Goal: Information Seeking & Learning: Learn about a topic

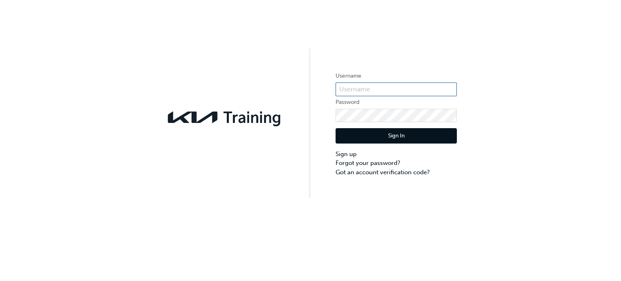
type input "KAU82027D7"
click at [406, 140] on button "Sign In" at bounding box center [396, 135] width 121 height 15
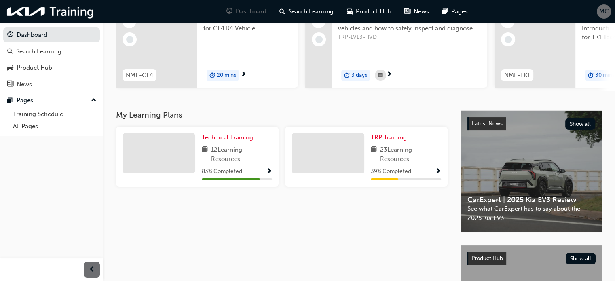
scroll to position [97, 0]
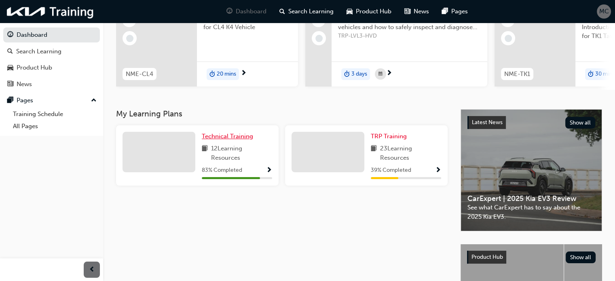
click at [225, 139] on span "Technical Training" at bounding box center [227, 136] width 51 height 7
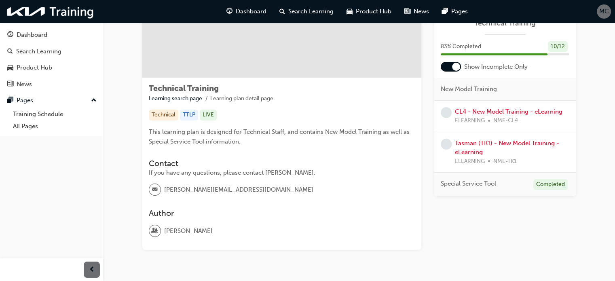
scroll to position [86, 0]
click at [515, 142] on link "Tasman (TK1) - New Model Training - eLearning" at bounding box center [507, 147] width 104 height 17
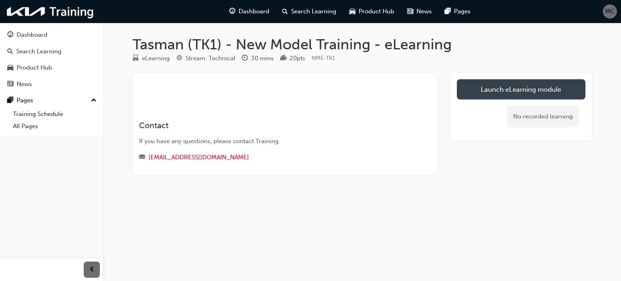
click at [535, 92] on link "Launch eLearning module" at bounding box center [521, 89] width 129 height 20
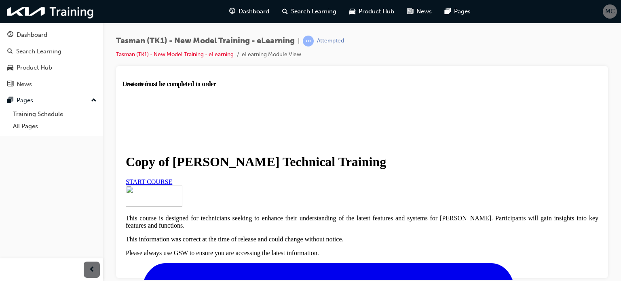
scroll to position [108, 0]
click at [172, 178] on link "START COURSE" at bounding box center [149, 181] width 46 height 7
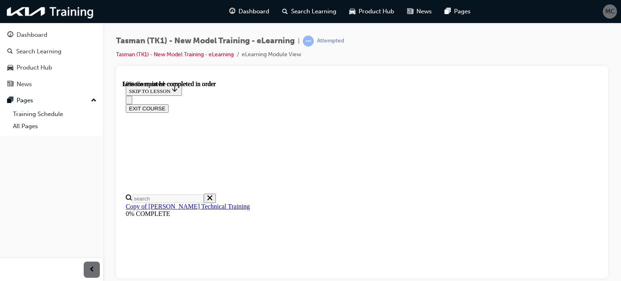
scroll to position [299, 0]
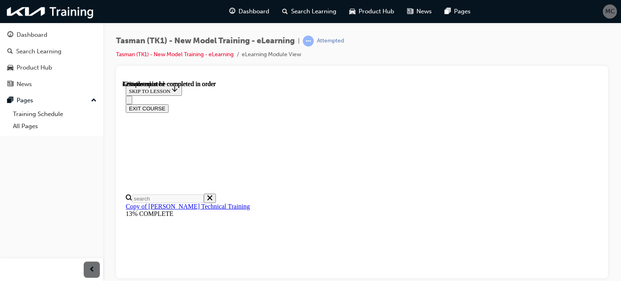
scroll to position [346, 0]
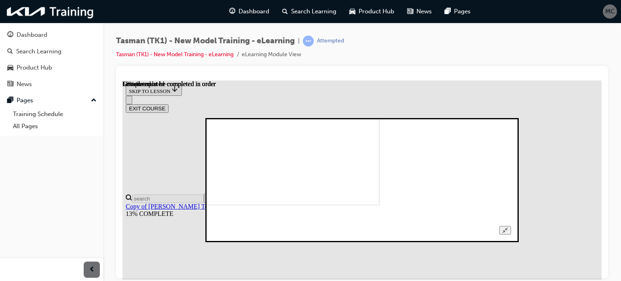
click at [508, 227] on icon "Unzoom image" at bounding box center [505, 229] width 5 height 5
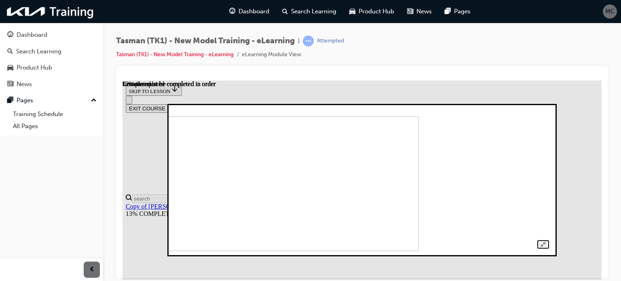
click at [419, 169] on img at bounding box center [238, 183] width 362 height 135
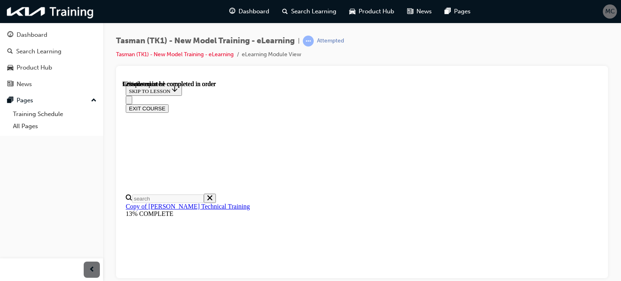
scroll to position [1391, 13]
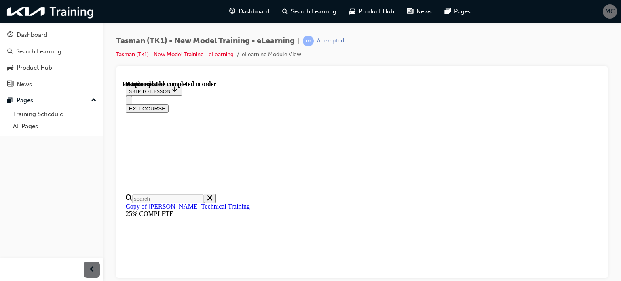
scroll to position [2323, 13]
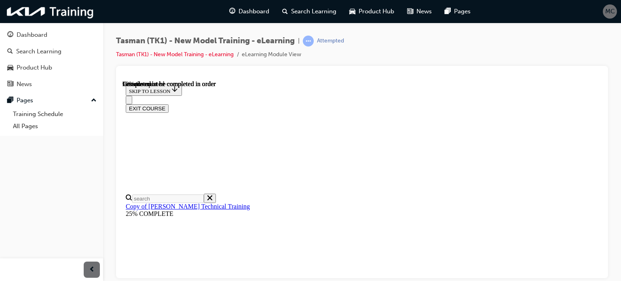
scroll to position [9, 0]
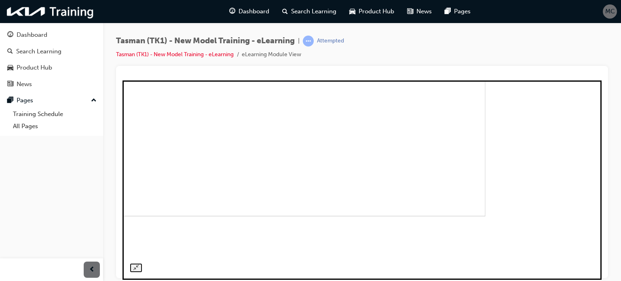
click at [289, 167] on img at bounding box center [245, 117] width 479 height 197
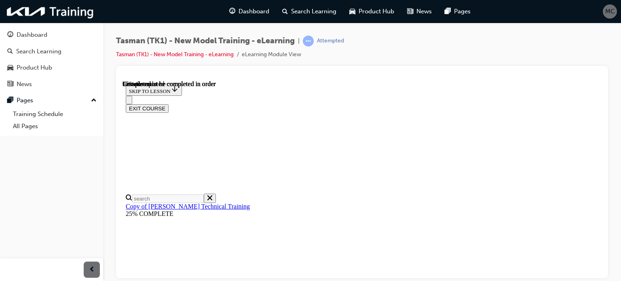
scroll to position [2308, 13]
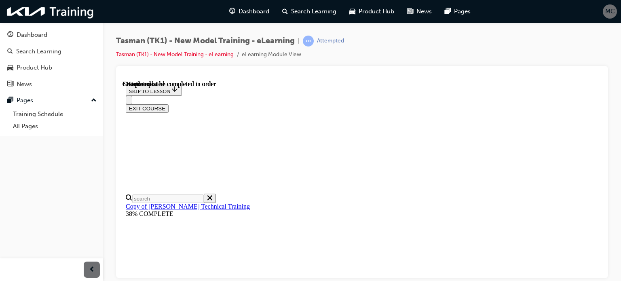
scroll to position [1558, 13]
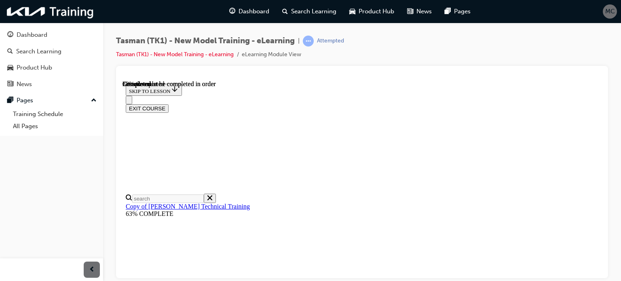
scroll to position [714, 0]
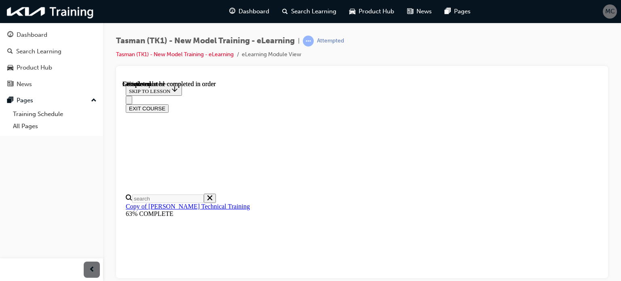
scroll to position [1052, 0]
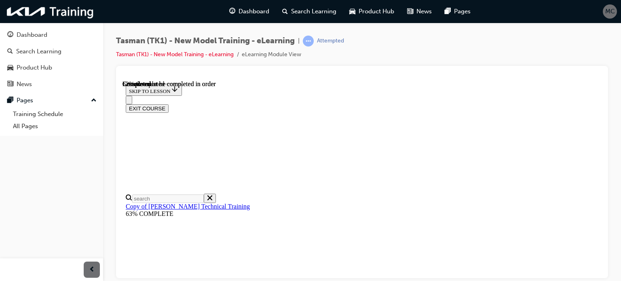
drag, startPoint x: 415, startPoint y: 196, endPoint x: 568, endPoint y: 182, distance: 153.4
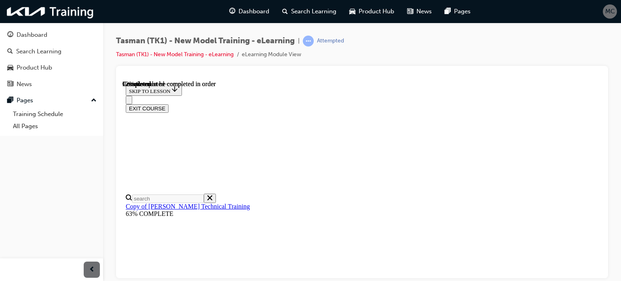
scroll to position [1833, 0]
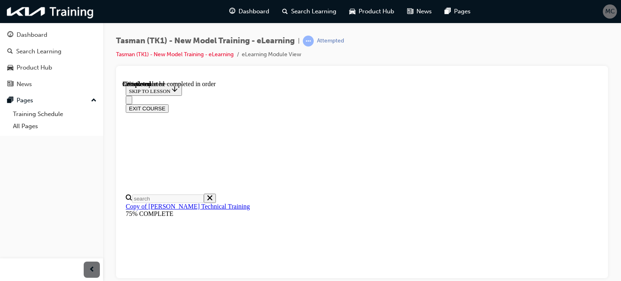
drag, startPoint x: 411, startPoint y: 191, endPoint x: 433, endPoint y: 120, distance: 74.8
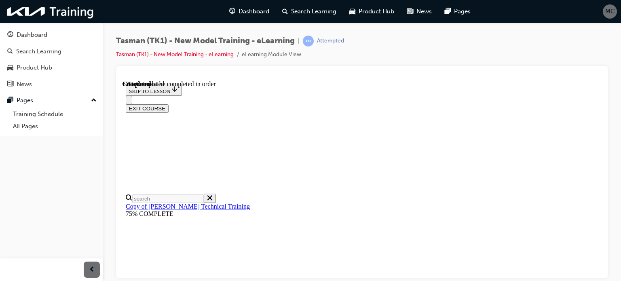
scroll to position [1989, 0]
drag, startPoint x: 426, startPoint y: 207, endPoint x: 443, endPoint y: 99, distance: 110.1
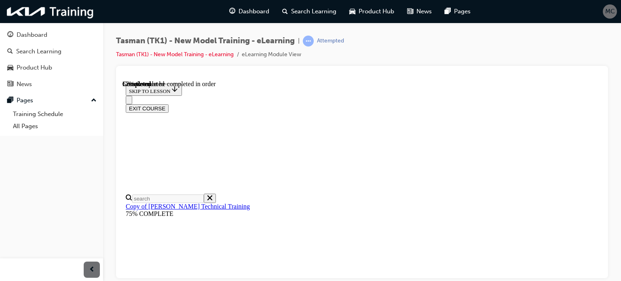
scroll to position [2121, 0]
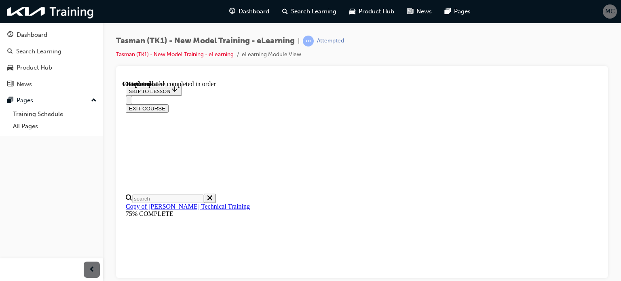
scroll to position [4359, 0]
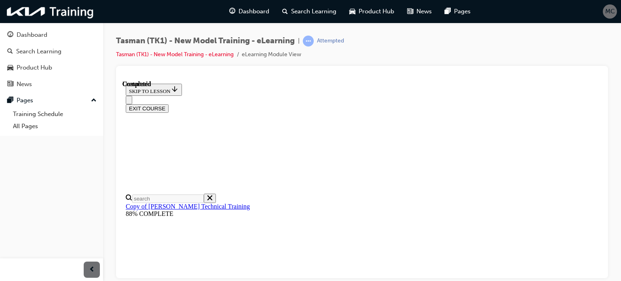
radio input "true"
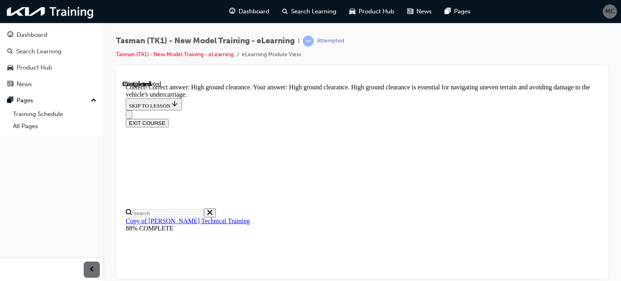
scroll to position [220, 0]
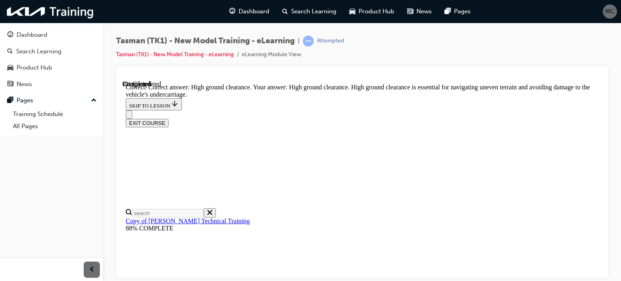
radio input "true"
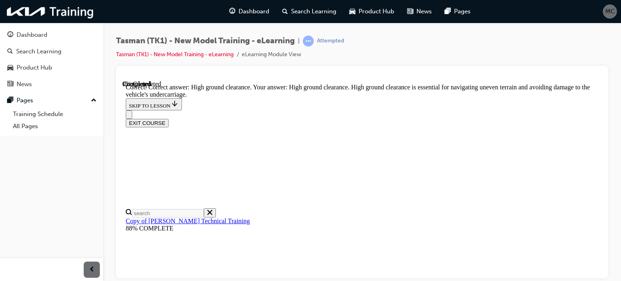
radio input "true"
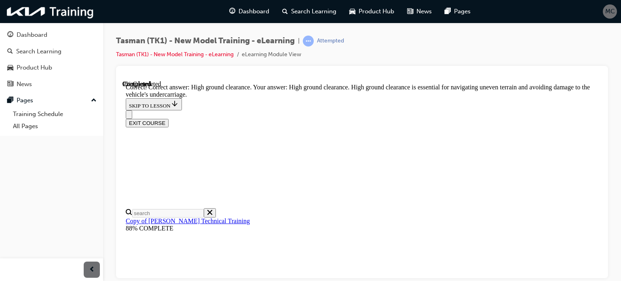
radio input "true"
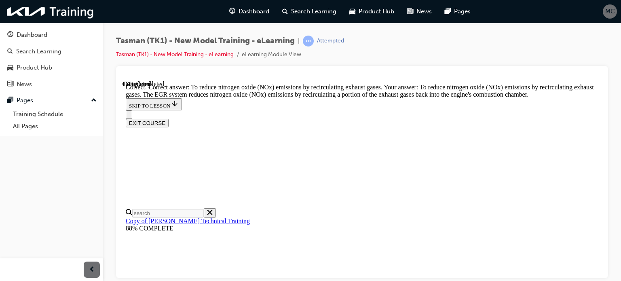
scroll to position [310, 0]
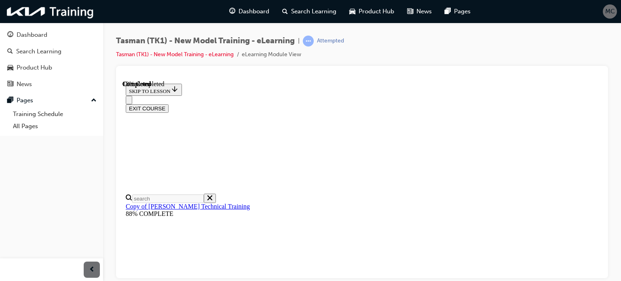
scroll to position [115, 0]
radio input "true"
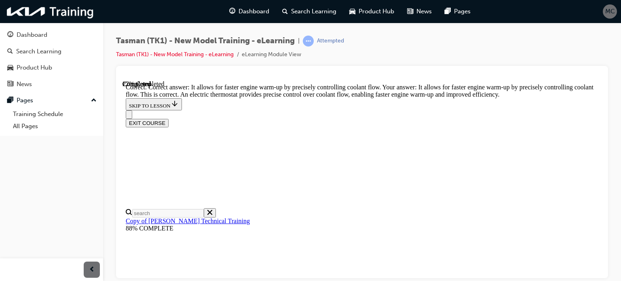
scroll to position [310, 0]
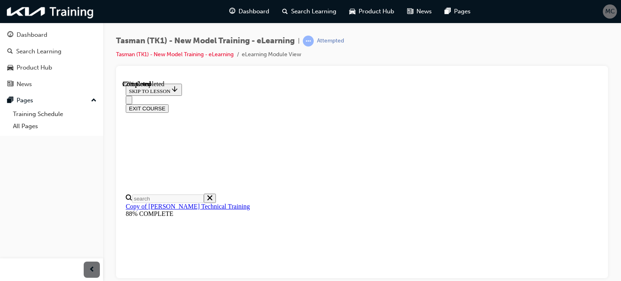
scroll to position [134, 0]
radio input "true"
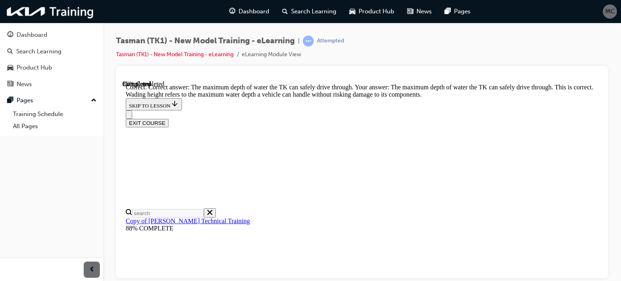
scroll to position [272, 0]
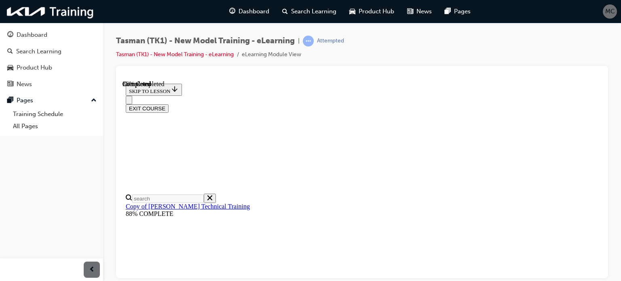
scroll to position [85, 0]
radio input "true"
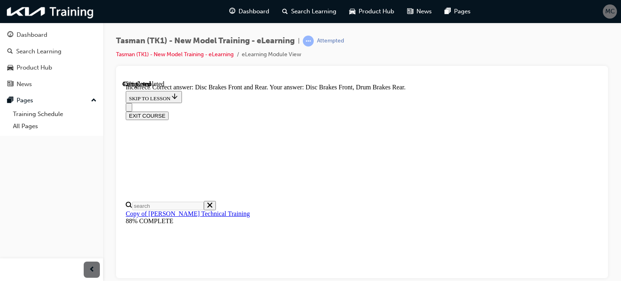
scroll to position [218, 0]
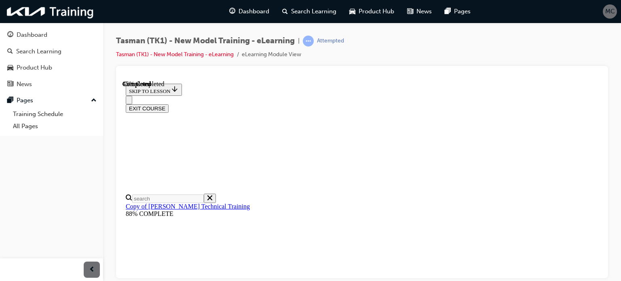
scroll to position [129, 0]
radio input "true"
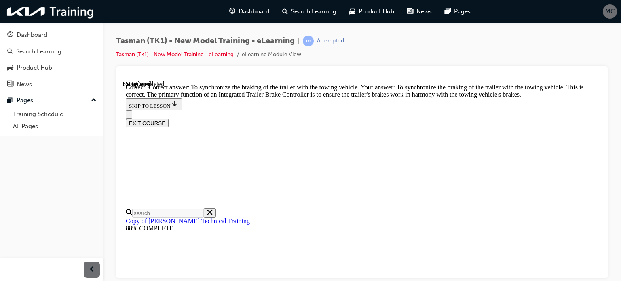
scroll to position [281, 0]
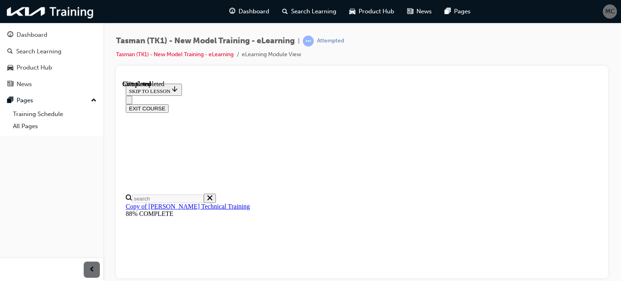
scroll to position [109, 0]
checkbox input "true"
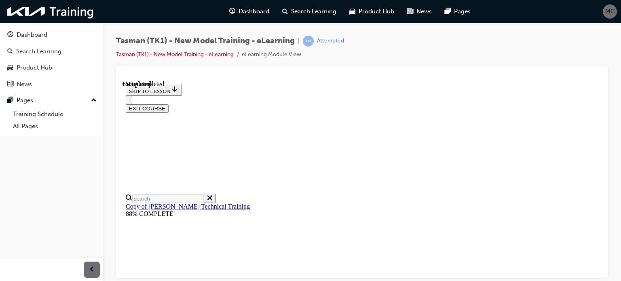
checkbox input "false"
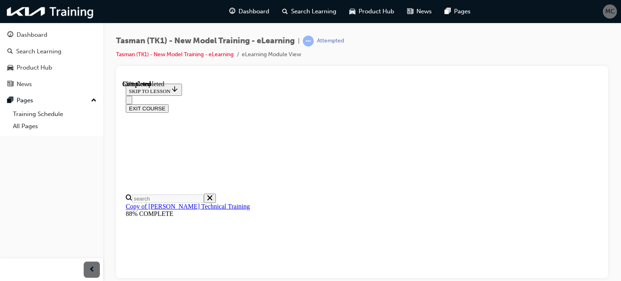
checkbox input "true"
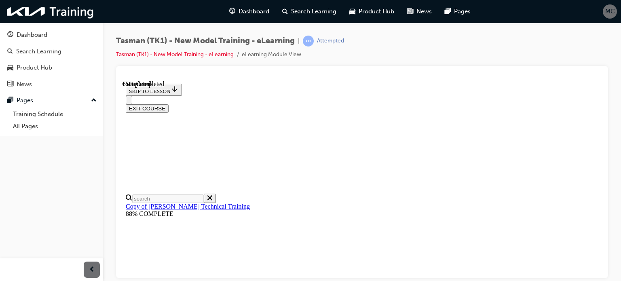
checkbox input "true"
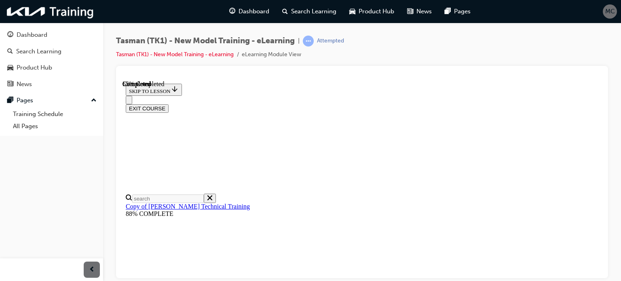
checkbox input "true"
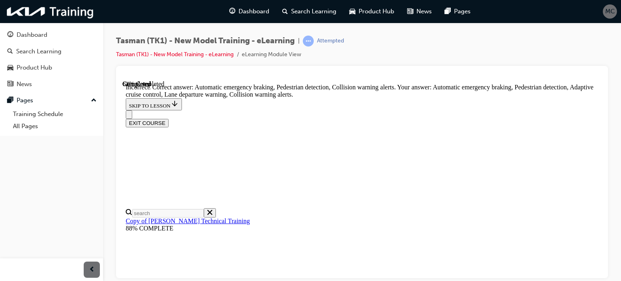
scroll to position [237, 0]
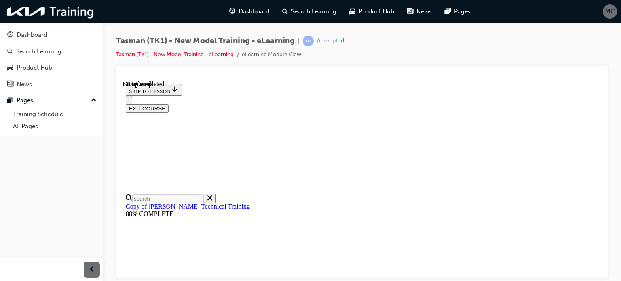
scroll to position [105, 0]
radio input "true"
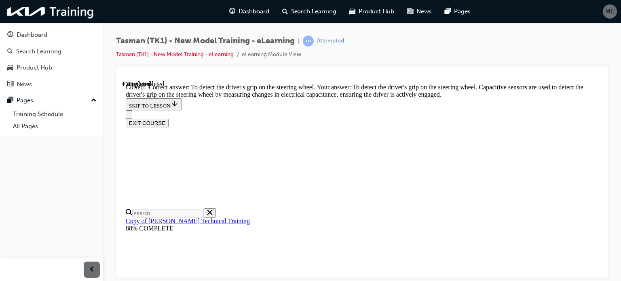
scroll to position [271, 0]
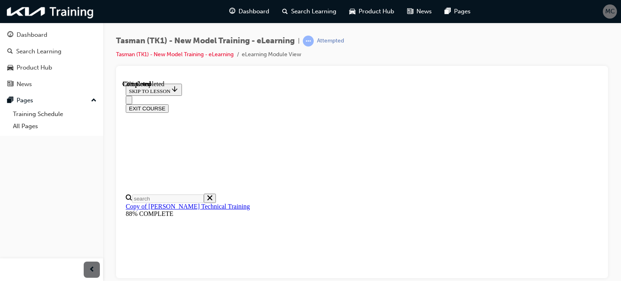
scroll to position [143, 0]
radio input "true"
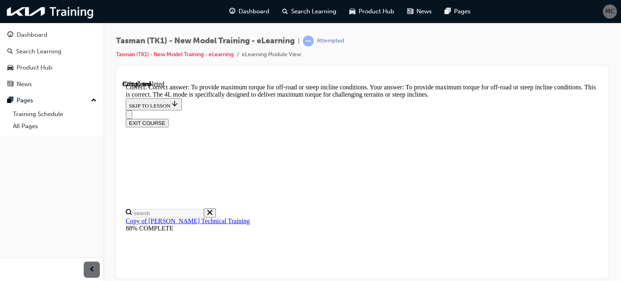
scroll to position [281, 0]
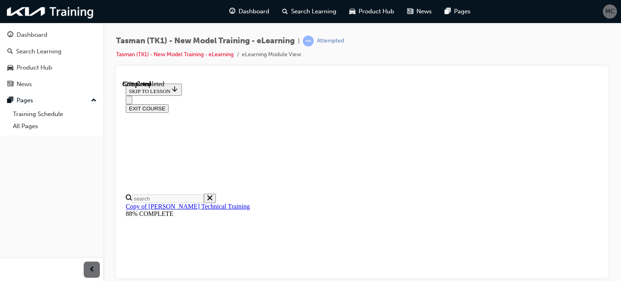
scroll to position [199, 0]
drag, startPoint x: 475, startPoint y: 227, endPoint x: 461, endPoint y: 213, distance: 19.7
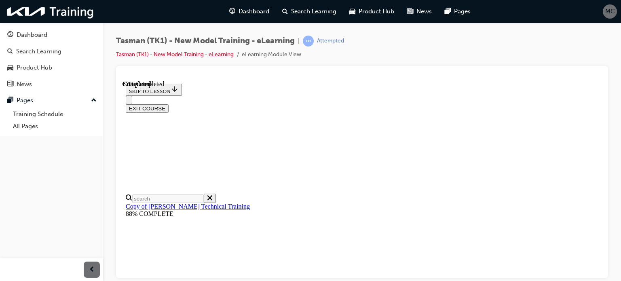
drag, startPoint x: 387, startPoint y: 164, endPoint x: 412, endPoint y: 216, distance: 57.5
drag, startPoint x: 478, startPoint y: 239, endPoint x: 399, endPoint y: 236, distance: 79.3
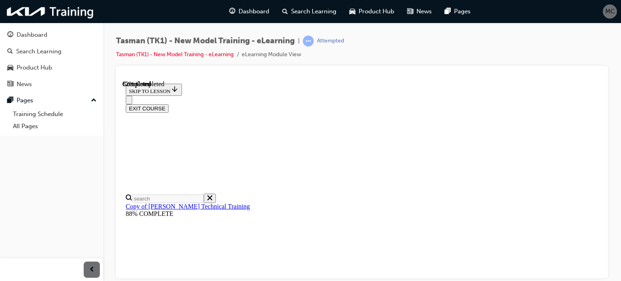
drag, startPoint x: 374, startPoint y: 241, endPoint x: 403, endPoint y: 240, distance: 28.7
drag, startPoint x: 378, startPoint y: 135, endPoint x: 387, endPoint y: 182, distance: 48.6
drag, startPoint x: 374, startPoint y: 194, endPoint x: 400, endPoint y: 196, distance: 26.4
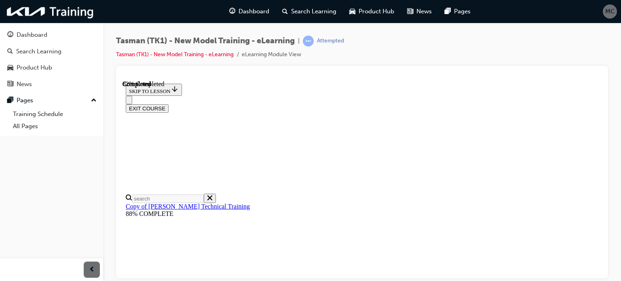
drag, startPoint x: 366, startPoint y: 141, endPoint x: 376, endPoint y: 192, distance: 52.3
drag, startPoint x: 374, startPoint y: 143, endPoint x: 403, endPoint y: 144, distance: 29.1
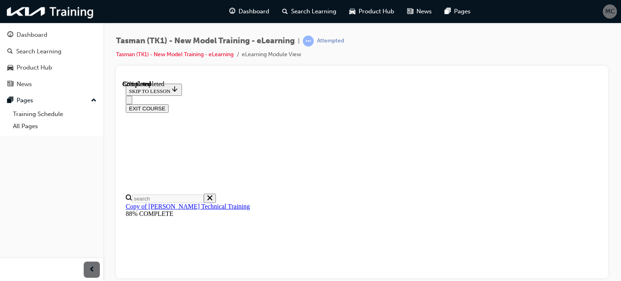
scroll to position [251, 0]
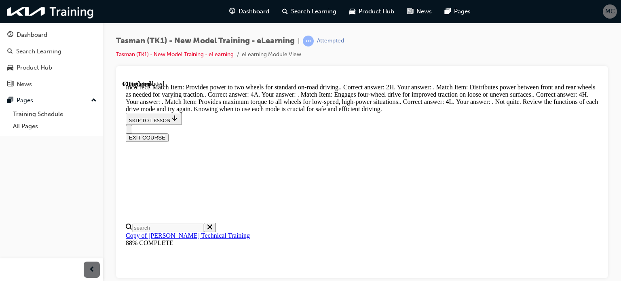
scroll to position [180, 0]
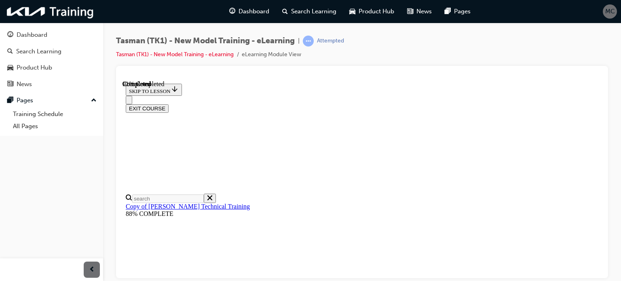
scroll to position [188, 0]
drag, startPoint x: 448, startPoint y: 180, endPoint x: 446, endPoint y: 282, distance: 102.7
drag, startPoint x: 446, startPoint y: 282, endPoint x: 414, endPoint y: 188, distance: 99.8
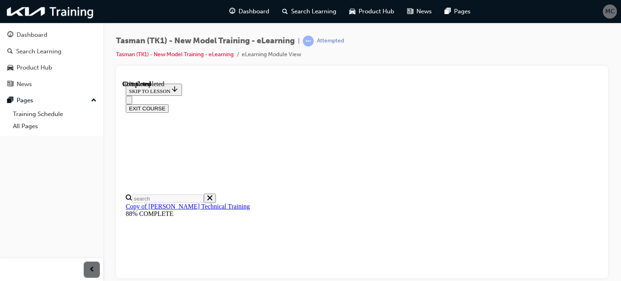
drag, startPoint x: 376, startPoint y: 148, endPoint x: 406, endPoint y: 150, distance: 30.4
drag, startPoint x: 374, startPoint y: 179, endPoint x: 399, endPoint y: 223, distance: 50.9
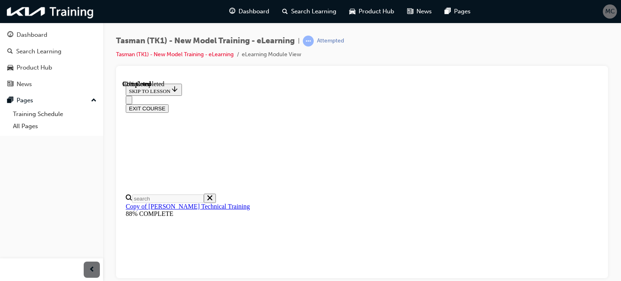
drag, startPoint x: 450, startPoint y: 262, endPoint x: 434, endPoint y: 186, distance: 78.0
drag, startPoint x: 379, startPoint y: 171, endPoint x: 398, endPoint y: 234, distance: 65.5
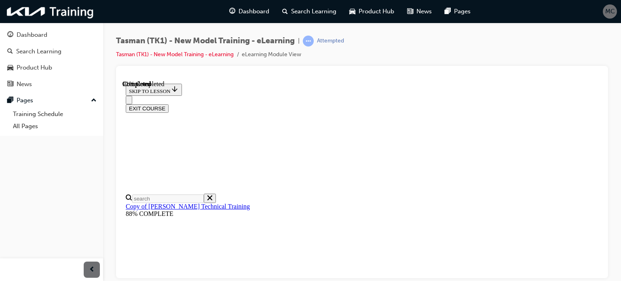
drag, startPoint x: 374, startPoint y: 187, endPoint x: 399, endPoint y: 110, distance: 80.9
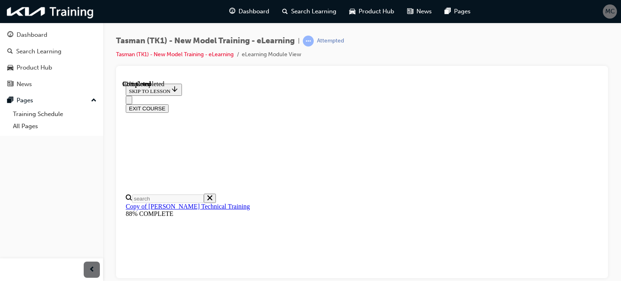
drag, startPoint x: 376, startPoint y: 247, endPoint x: 399, endPoint y: 246, distance: 23.5
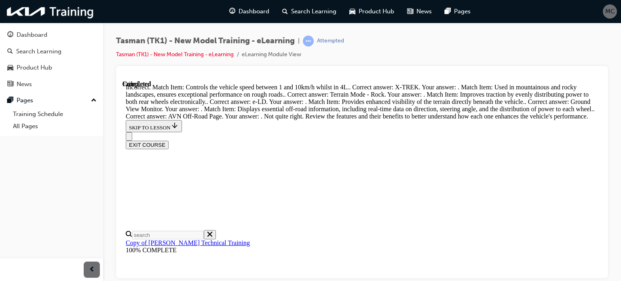
scroll to position [574, 0]
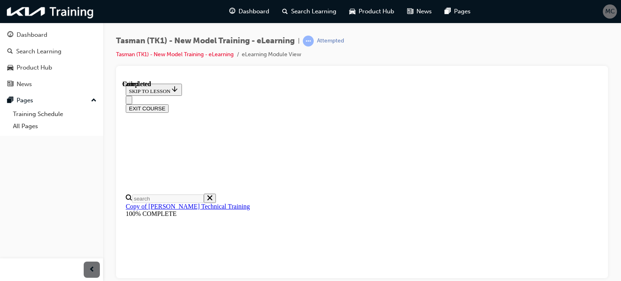
scroll to position [217, 0]
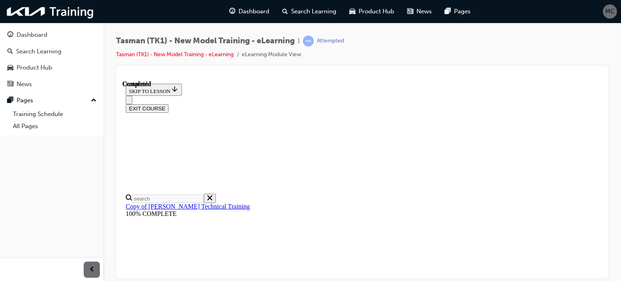
radio input "true"
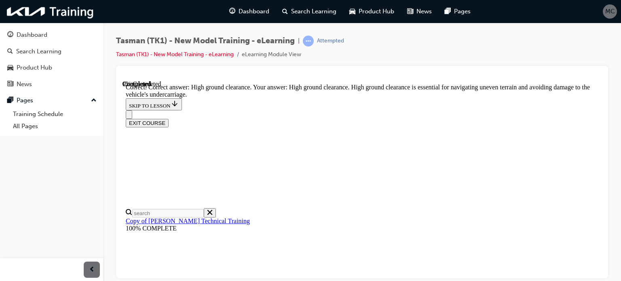
scroll to position [262, 0]
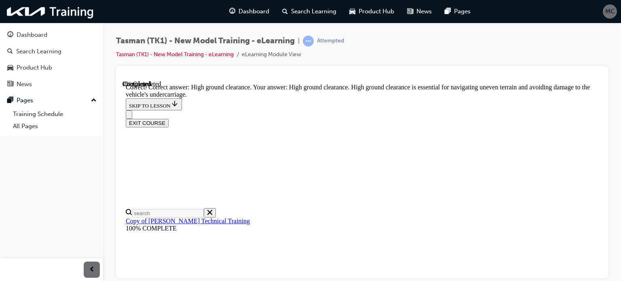
radio input "true"
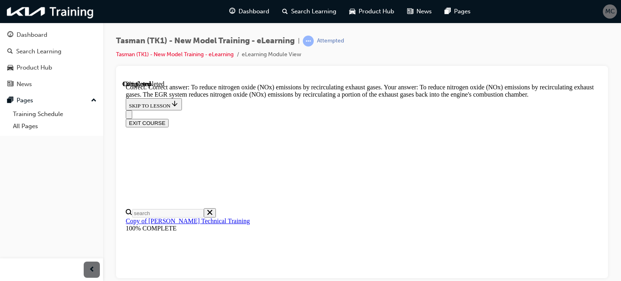
scroll to position [310, 0]
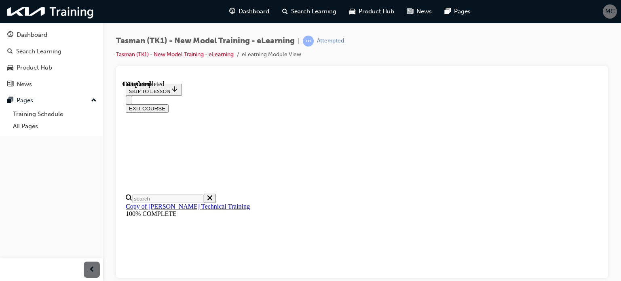
scroll to position [137, 0]
radio input "true"
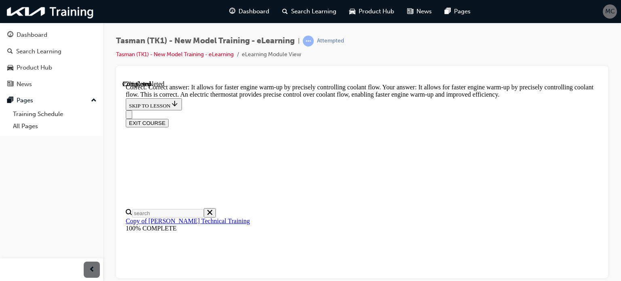
scroll to position [310, 0]
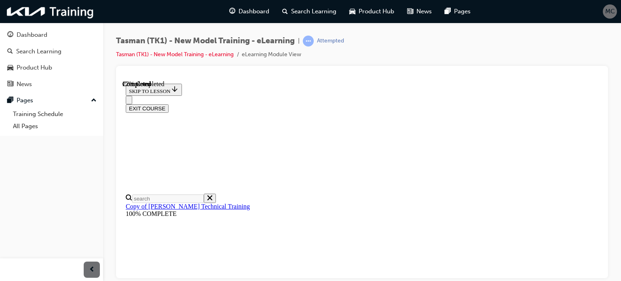
scroll to position [123, 0]
radio input "true"
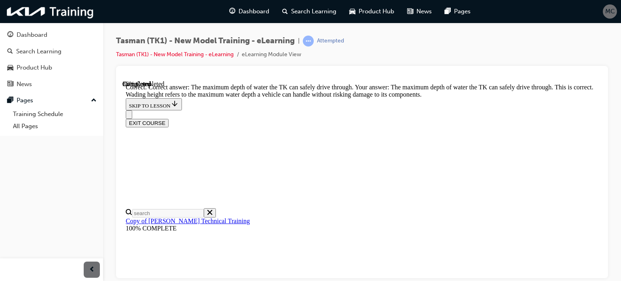
scroll to position [272, 0]
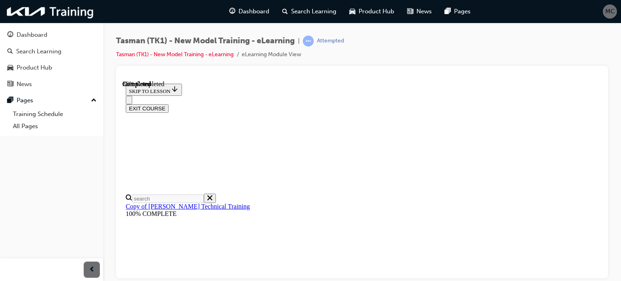
scroll to position [121, 0]
radio input "true"
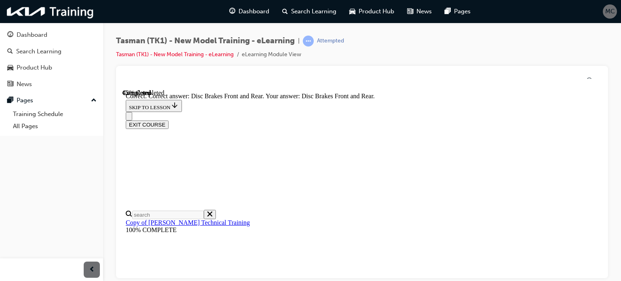
scroll to position [218, 0]
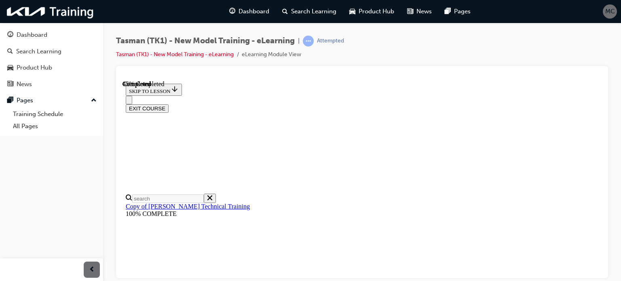
scroll to position [137, 0]
radio input "true"
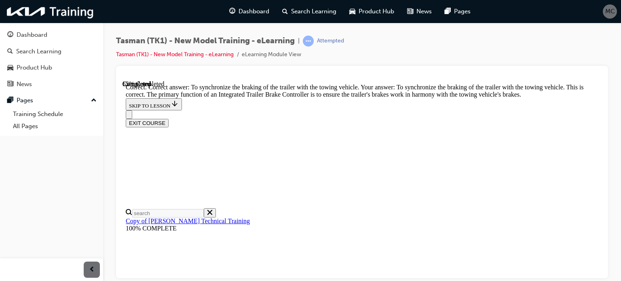
scroll to position [281, 0]
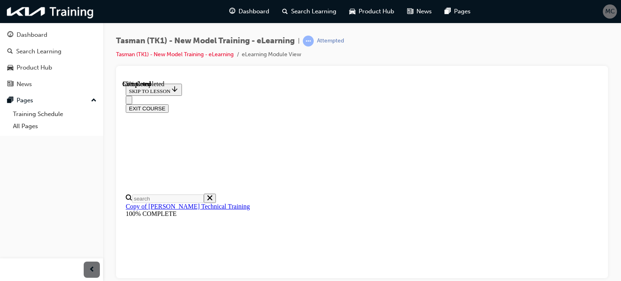
scroll to position [139, 0]
checkbox input "true"
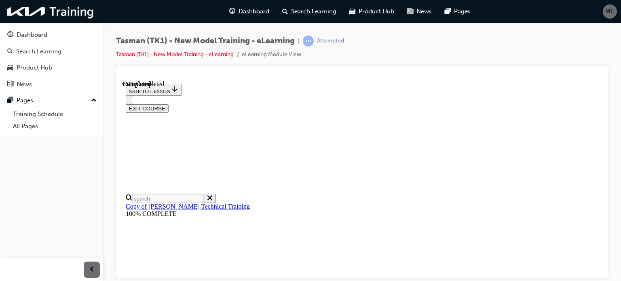
checkbox input "true"
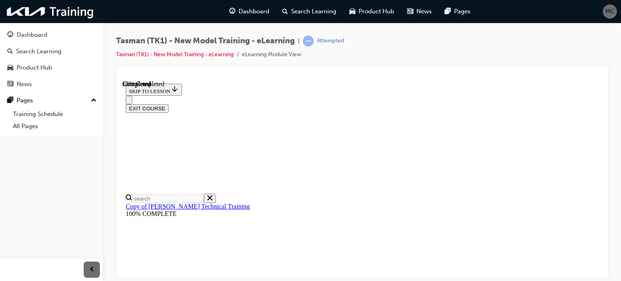
scroll to position [157, 0]
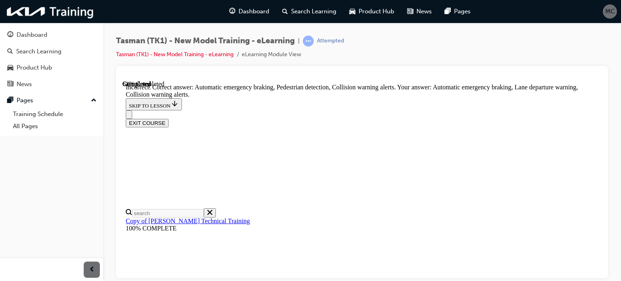
scroll to position [239, 0]
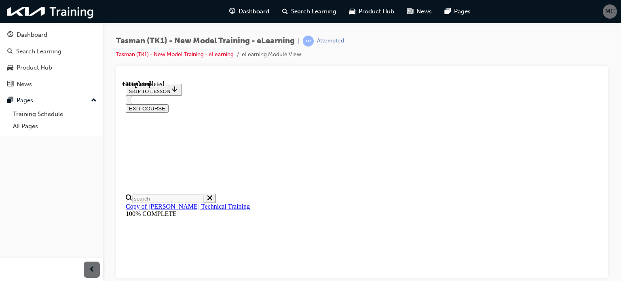
scroll to position [141, 0]
radio input "true"
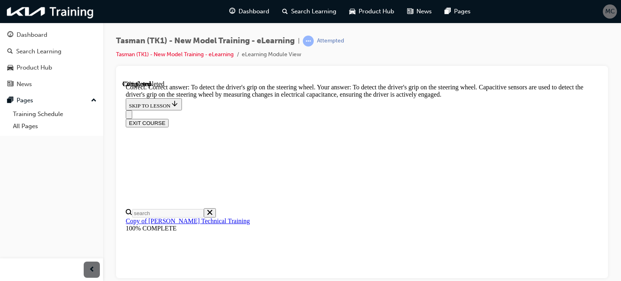
scroll to position [271, 0]
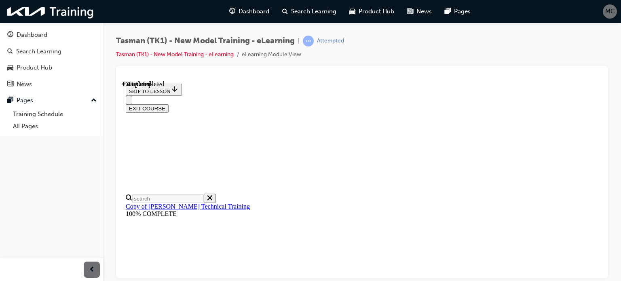
scroll to position [133, 0]
radio input "true"
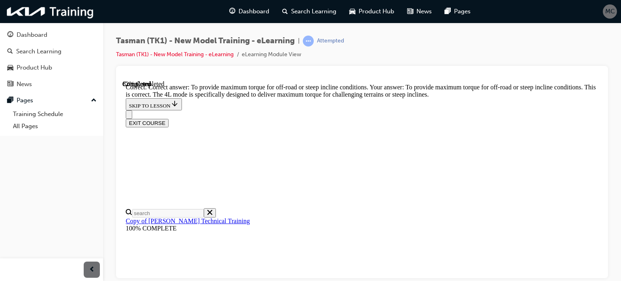
scroll to position [281, 0]
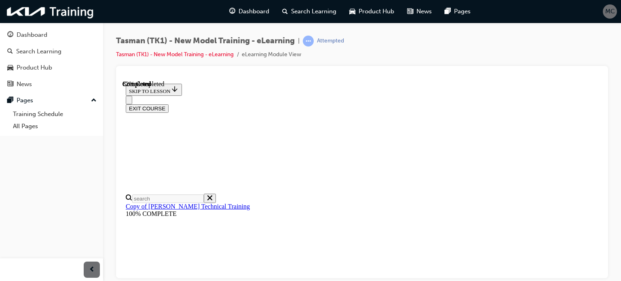
scroll to position [164, 0]
drag, startPoint x: 387, startPoint y: 164, endPoint x: 412, endPoint y: 163, distance: 25.1
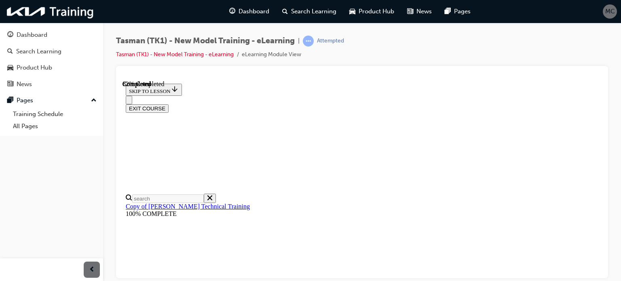
drag, startPoint x: 464, startPoint y: 210, endPoint x: 456, endPoint y: 186, distance: 25.1
drag, startPoint x: 456, startPoint y: 186, endPoint x: 418, endPoint y: 239, distance: 65.1
drag, startPoint x: 372, startPoint y: 241, endPoint x: 397, endPoint y: 148, distance: 96.0
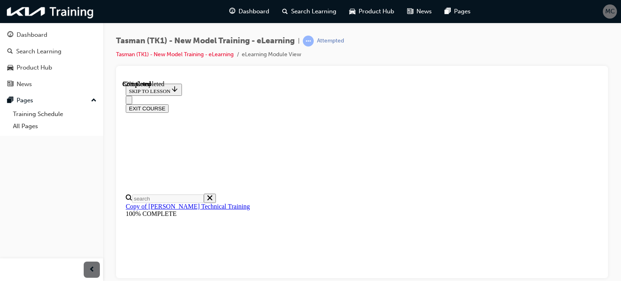
drag, startPoint x: 397, startPoint y: 219, endPoint x: 435, endPoint y: 218, distance: 38.0
drag, startPoint x: 435, startPoint y: 218, endPoint x: 365, endPoint y: 222, distance: 70.0
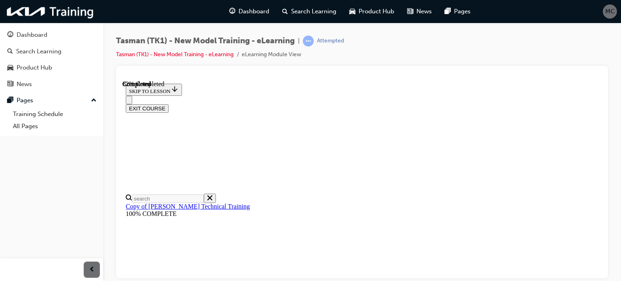
drag, startPoint x: 365, startPoint y: 222, endPoint x: 391, endPoint y: 222, distance: 26.3
drag, startPoint x: 370, startPoint y: 163, endPoint x: 392, endPoint y: 163, distance: 21.8
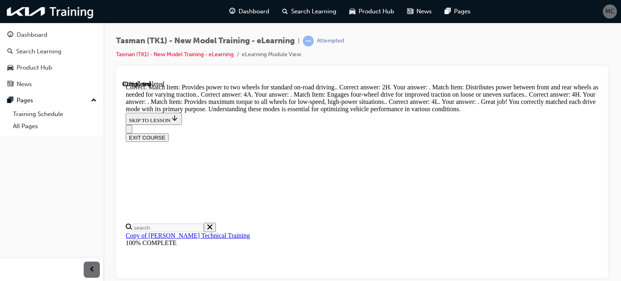
scroll to position [393, 0]
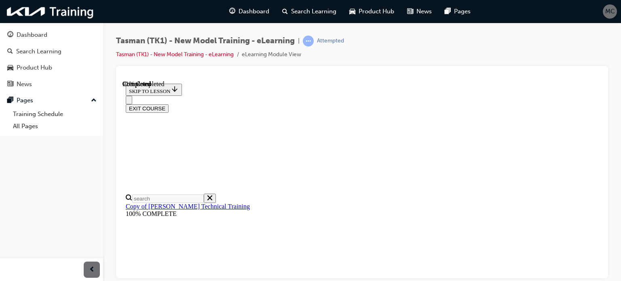
scroll to position [337, 0]
drag, startPoint x: 360, startPoint y: 194, endPoint x: 383, endPoint y: 192, distance: 23.5
drag, startPoint x: 388, startPoint y: 117, endPoint x: 395, endPoint y: 193, distance: 76.3
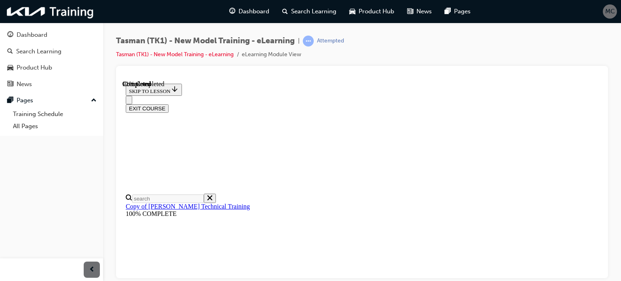
drag, startPoint x: 365, startPoint y: 249, endPoint x: 389, endPoint y: 145, distance: 107.4
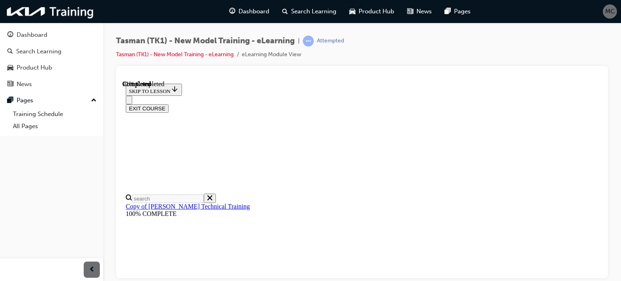
drag, startPoint x: 378, startPoint y: 104, endPoint x: 402, endPoint y: 254, distance: 151.9
drag, startPoint x: 379, startPoint y: 244, endPoint x: 405, endPoint y: 171, distance: 78.0
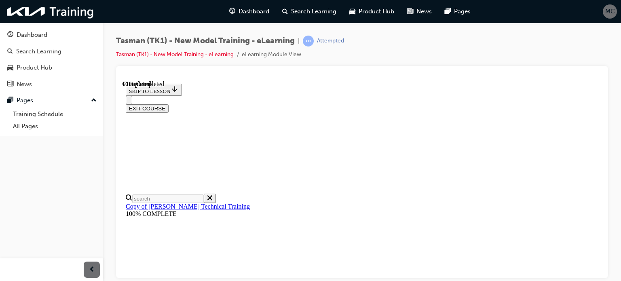
drag, startPoint x: 374, startPoint y: 235, endPoint x: 399, endPoint y: 238, distance: 25.6
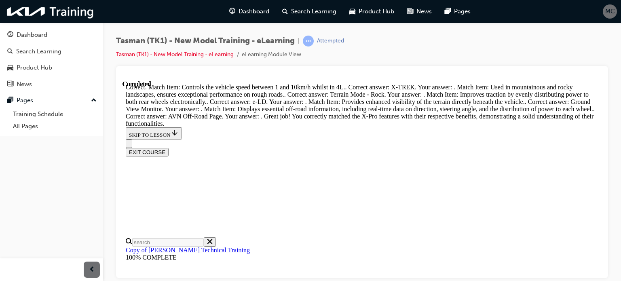
scroll to position [584, 0]
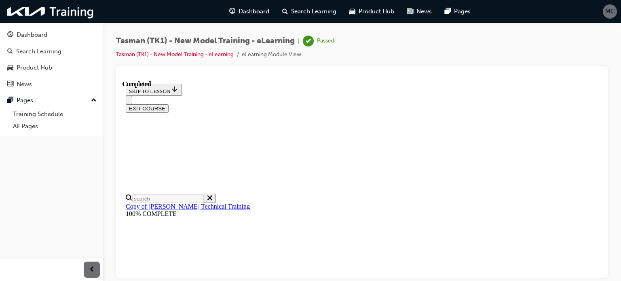
scroll to position [109, 0]
click at [169, 104] on button "EXIT COURSE" at bounding box center [147, 108] width 43 height 8
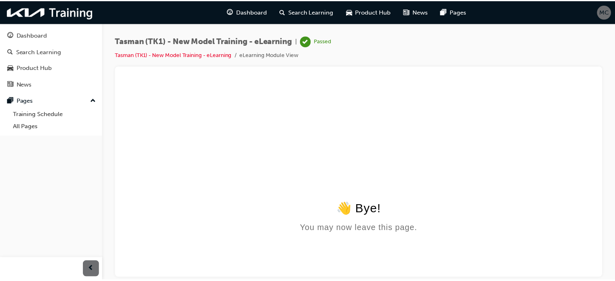
scroll to position [0, 0]
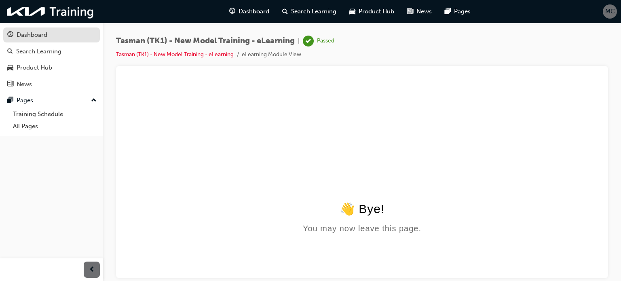
click at [39, 35] on div "Dashboard" at bounding box center [32, 34] width 31 height 9
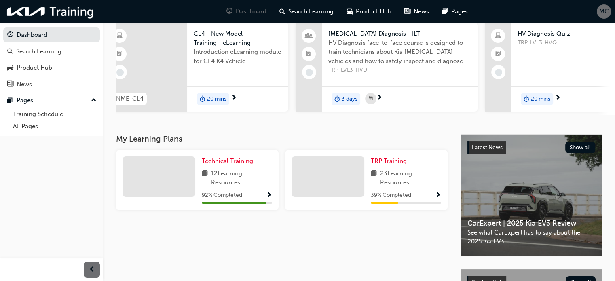
scroll to position [0, 11]
click at [37, 39] on link "Dashboard" at bounding box center [51, 34] width 97 height 15
click at [40, 67] on div "Product Hub" at bounding box center [35, 67] width 36 height 9
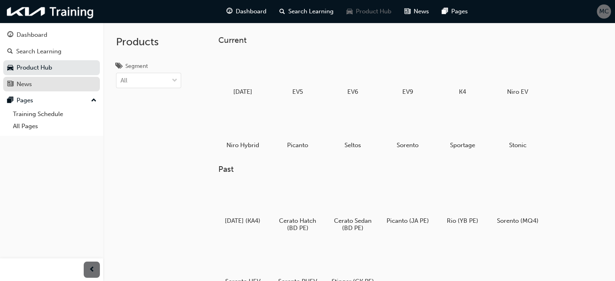
click at [31, 85] on div "News" at bounding box center [24, 84] width 15 height 9
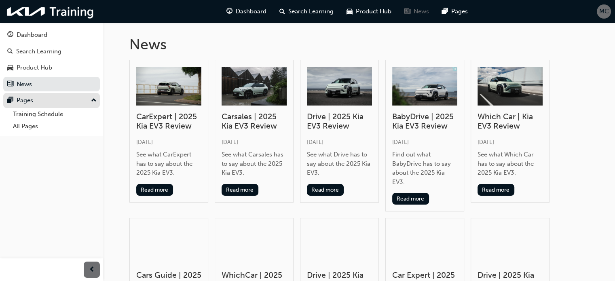
click at [32, 101] on div "Pages" at bounding box center [25, 100] width 17 height 9
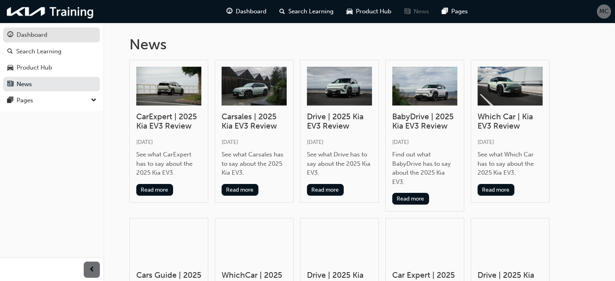
click at [28, 40] on div "Dashboard" at bounding box center [51, 35] width 89 height 10
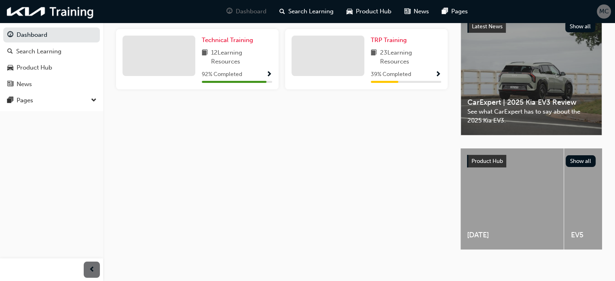
scroll to position [184, 0]
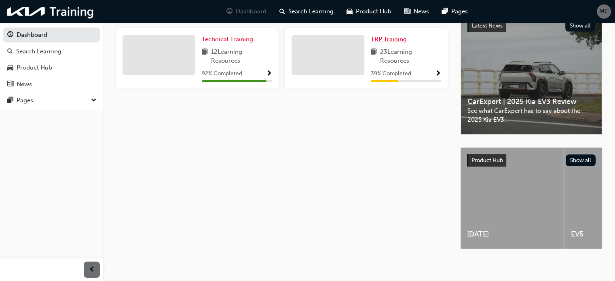
click at [384, 43] on span "TRP Training" at bounding box center [389, 39] width 36 height 7
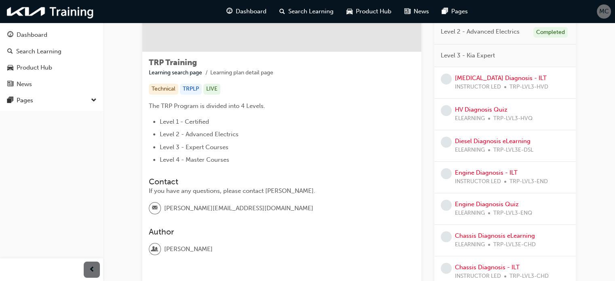
scroll to position [112, 0]
click at [33, 39] on div "Dashboard" at bounding box center [32, 34] width 31 height 9
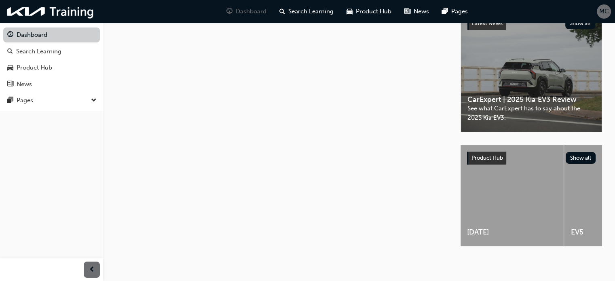
scroll to position [112, 0]
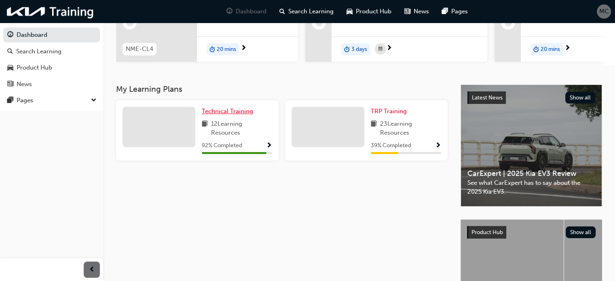
click at [227, 114] on span "Technical Training" at bounding box center [227, 111] width 51 height 7
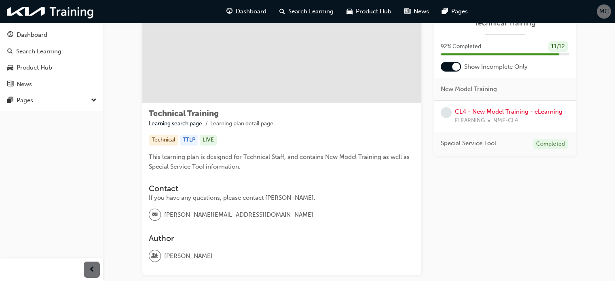
scroll to position [42, 0]
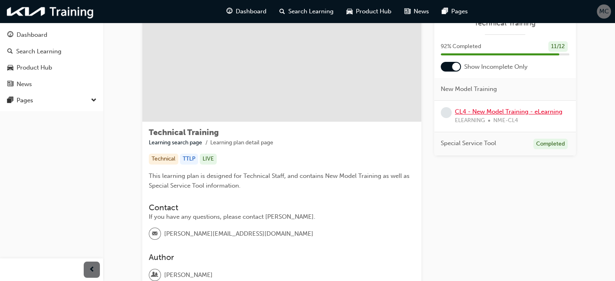
click at [505, 112] on link "CL4 - New Model Training - eLearning" at bounding box center [509, 111] width 108 height 7
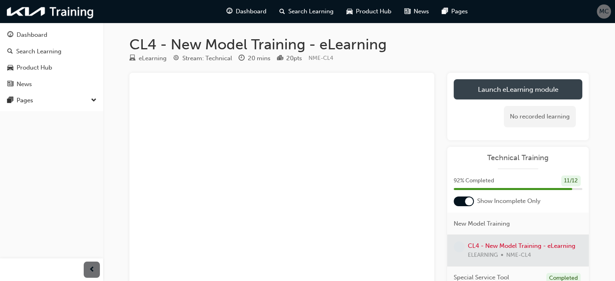
click at [511, 89] on link "Launch eLearning module" at bounding box center [518, 89] width 129 height 20
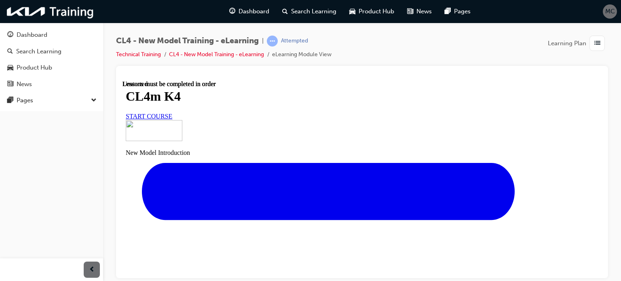
scroll to position [6, 0]
click at [172, 119] on span "START COURSE" at bounding box center [149, 115] width 46 height 7
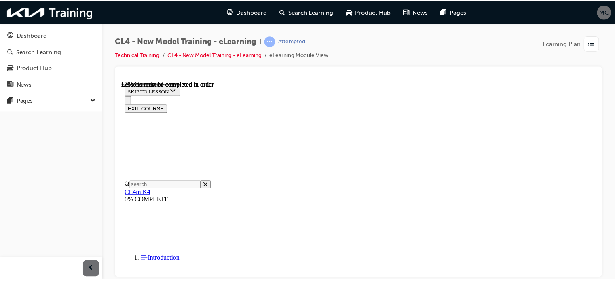
scroll to position [0, 0]
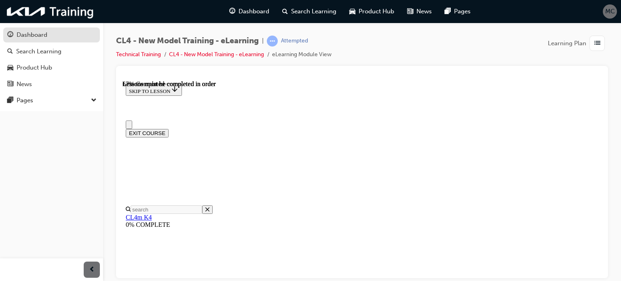
click at [37, 29] on link "Dashboard" at bounding box center [51, 34] width 97 height 15
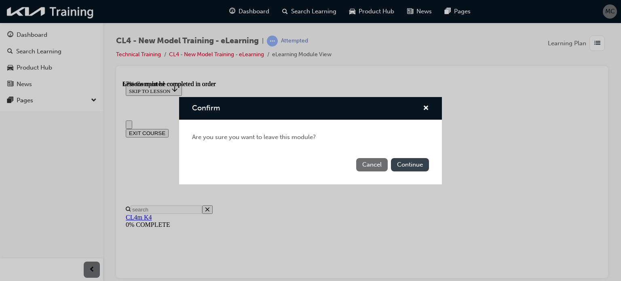
click at [408, 166] on button "Continue" at bounding box center [410, 164] width 38 height 13
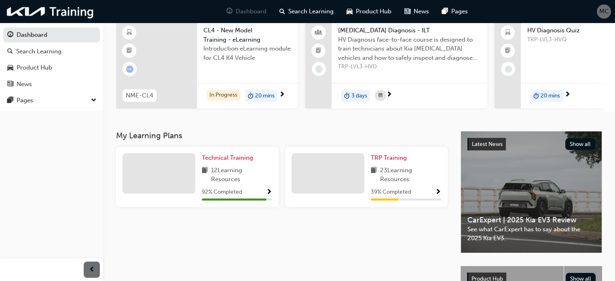
scroll to position [63, 0]
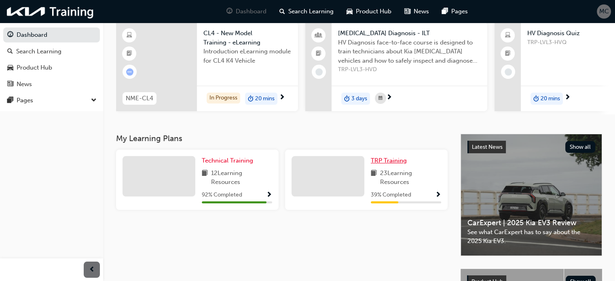
click at [391, 163] on span "TRP Training" at bounding box center [389, 160] width 36 height 7
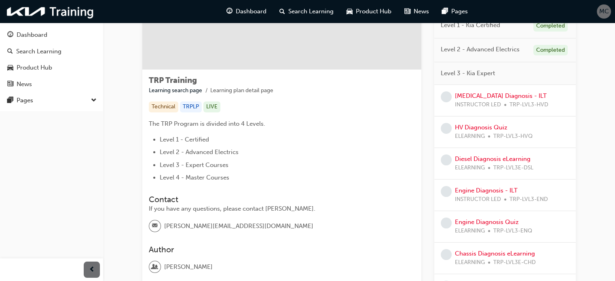
scroll to position [95, 0]
